Goal: Navigation & Orientation: Find specific page/section

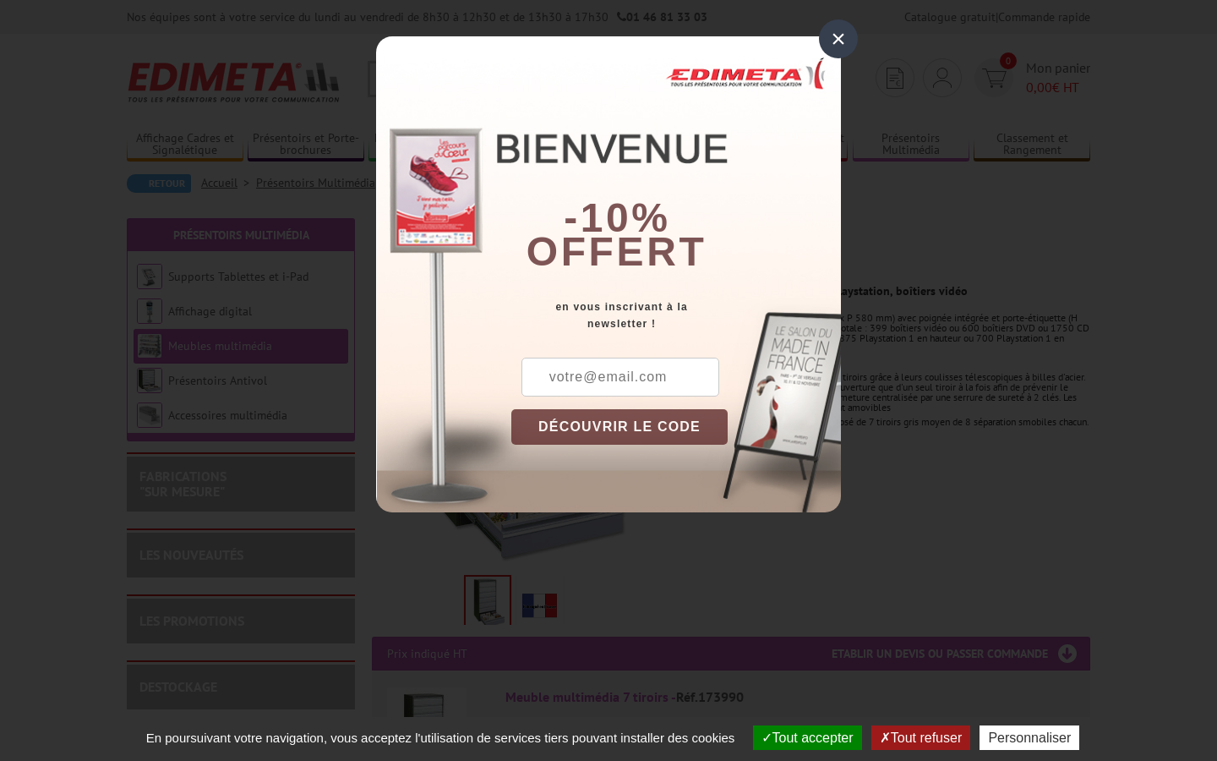
click at [836, 36] on div "×" at bounding box center [838, 38] width 39 height 39
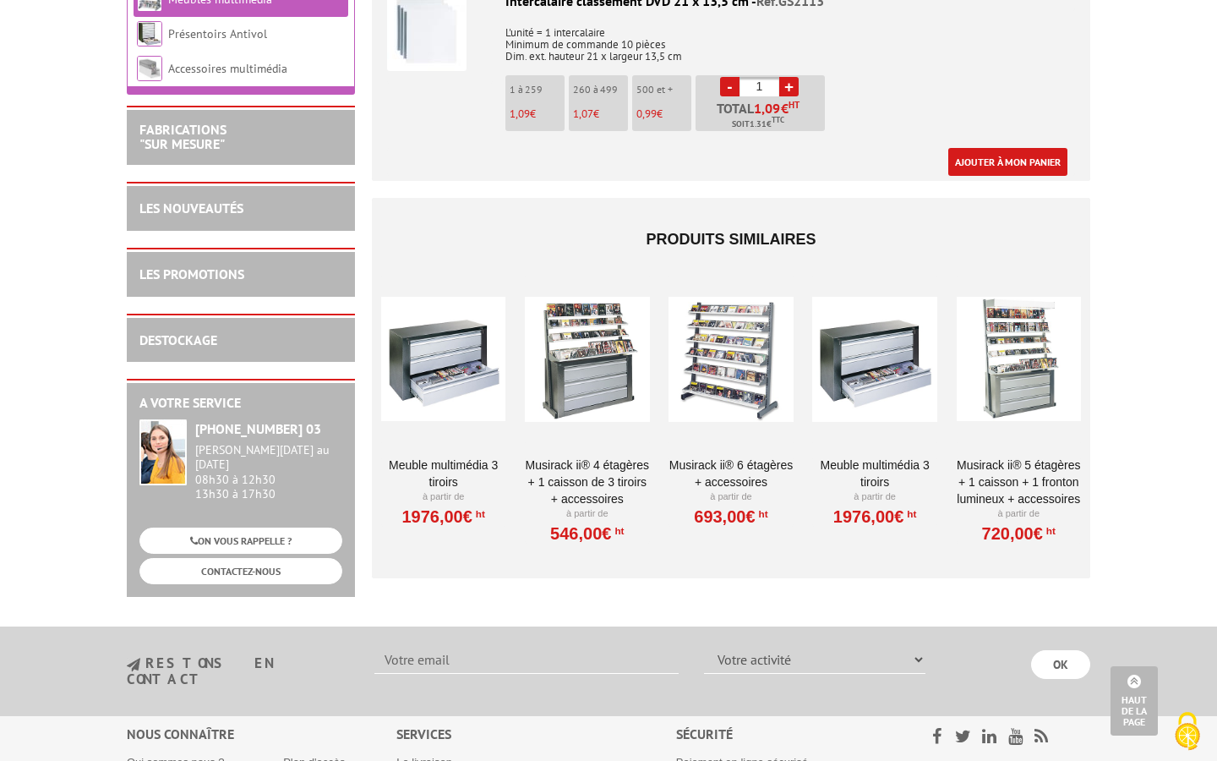
click at [450, 463] on link "Meuble multimédia 3 tiroirs" at bounding box center [443, 473] width 124 height 34
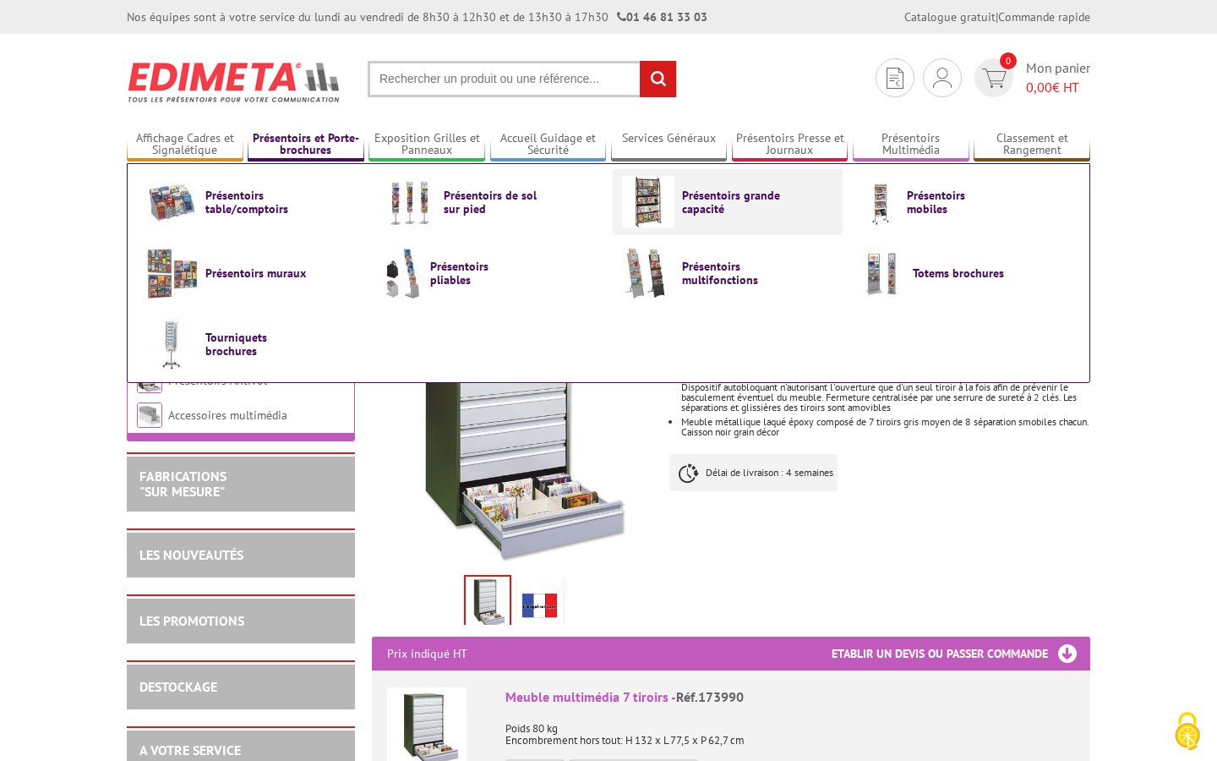
click at [712, 218] on link "Présentoirs grande capacité" at bounding box center [727, 202] width 211 height 52
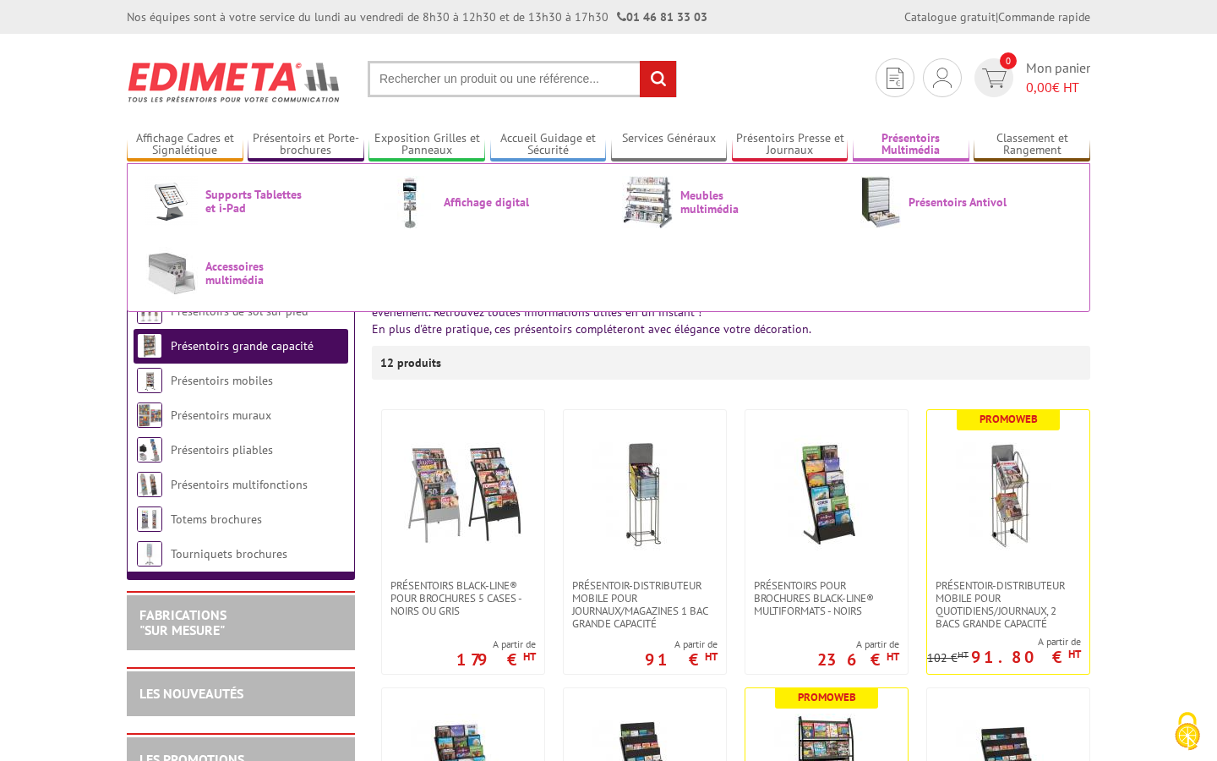
click at [921, 159] on li "Présentoirs Multimédia Supports Tablettes et i-Pad Affichage digital Meubles mu…" at bounding box center [911, 137] width 117 height 48
click at [912, 146] on link "Présentoirs Multimédia" at bounding box center [911, 145] width 117 height 28
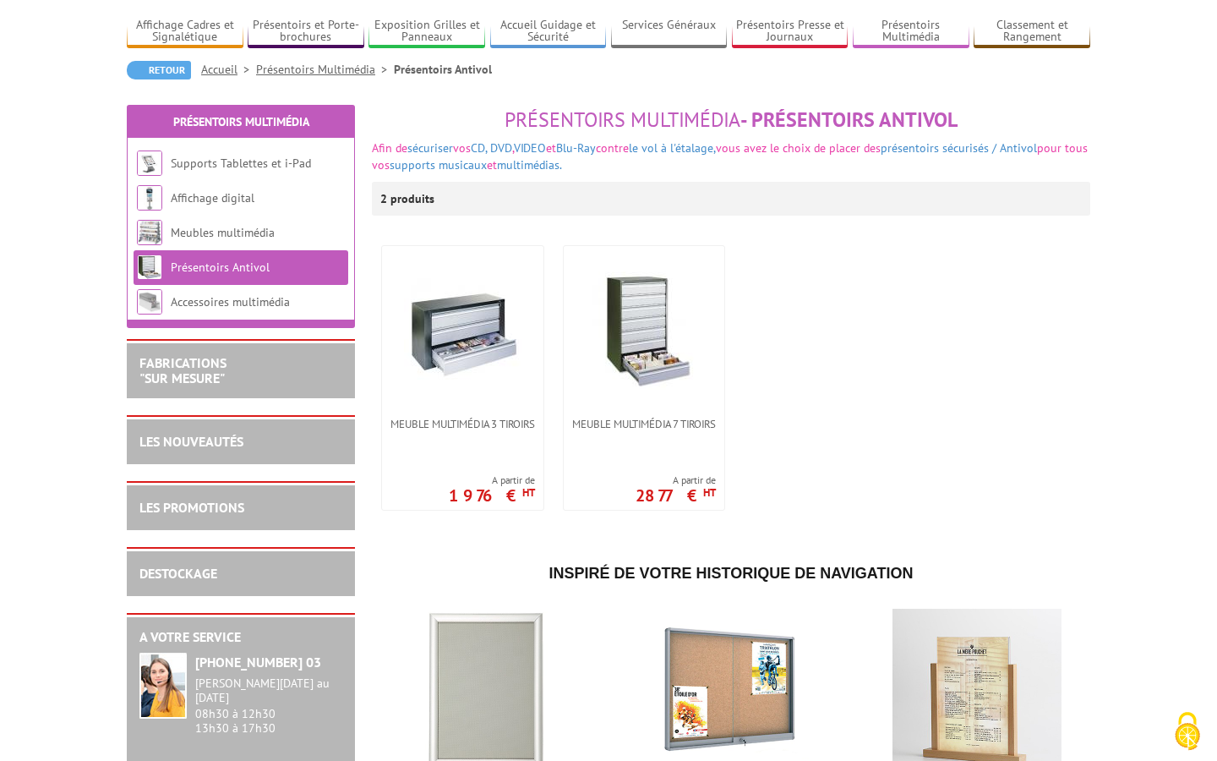
scroll to position [136, 0]
